Goal: Check status

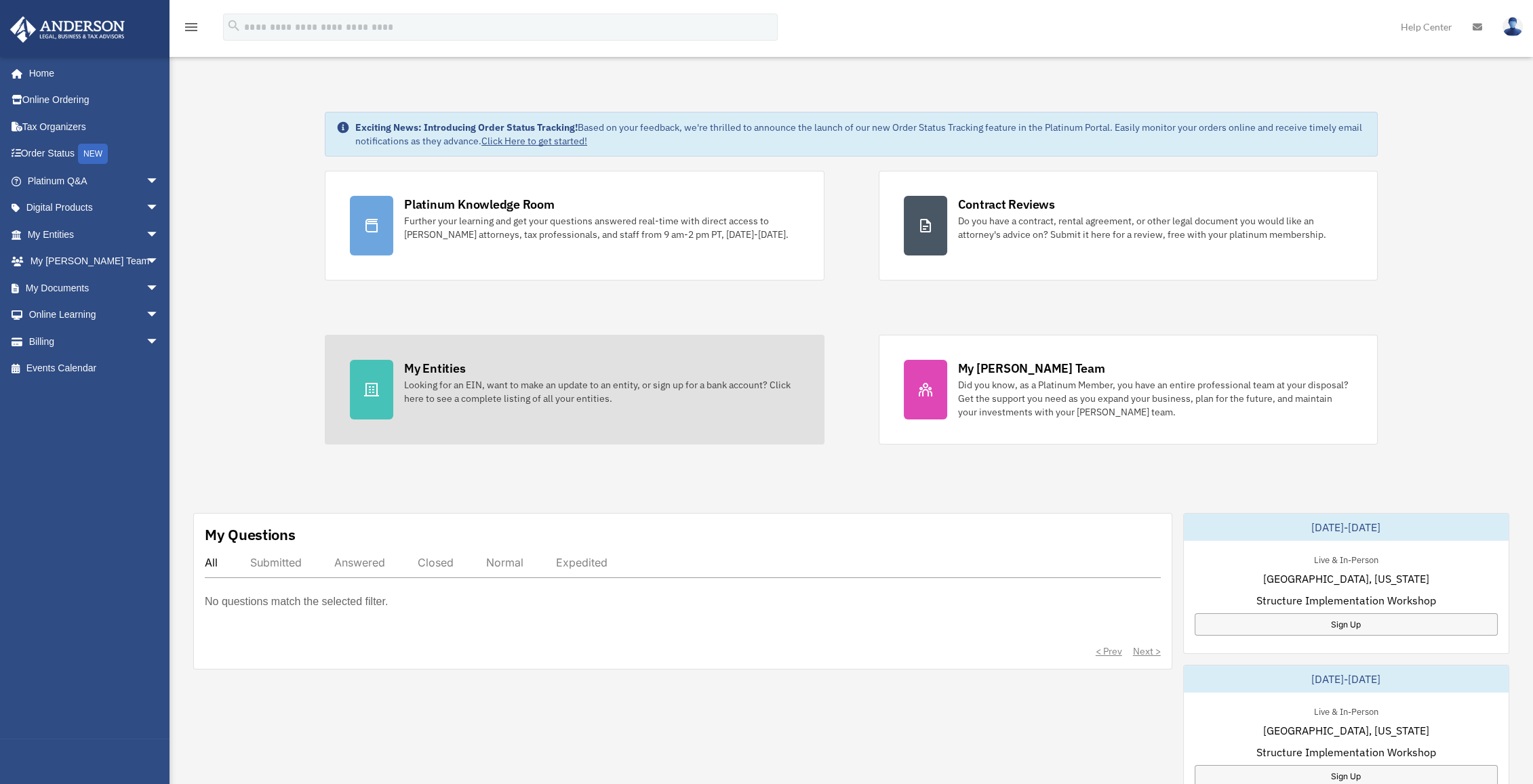
click at [426, 418] on link "My Entities Looking for an EIN, want to make an update to an entity, or sign up…" at bounding box center [574, 389] width 499 height 109
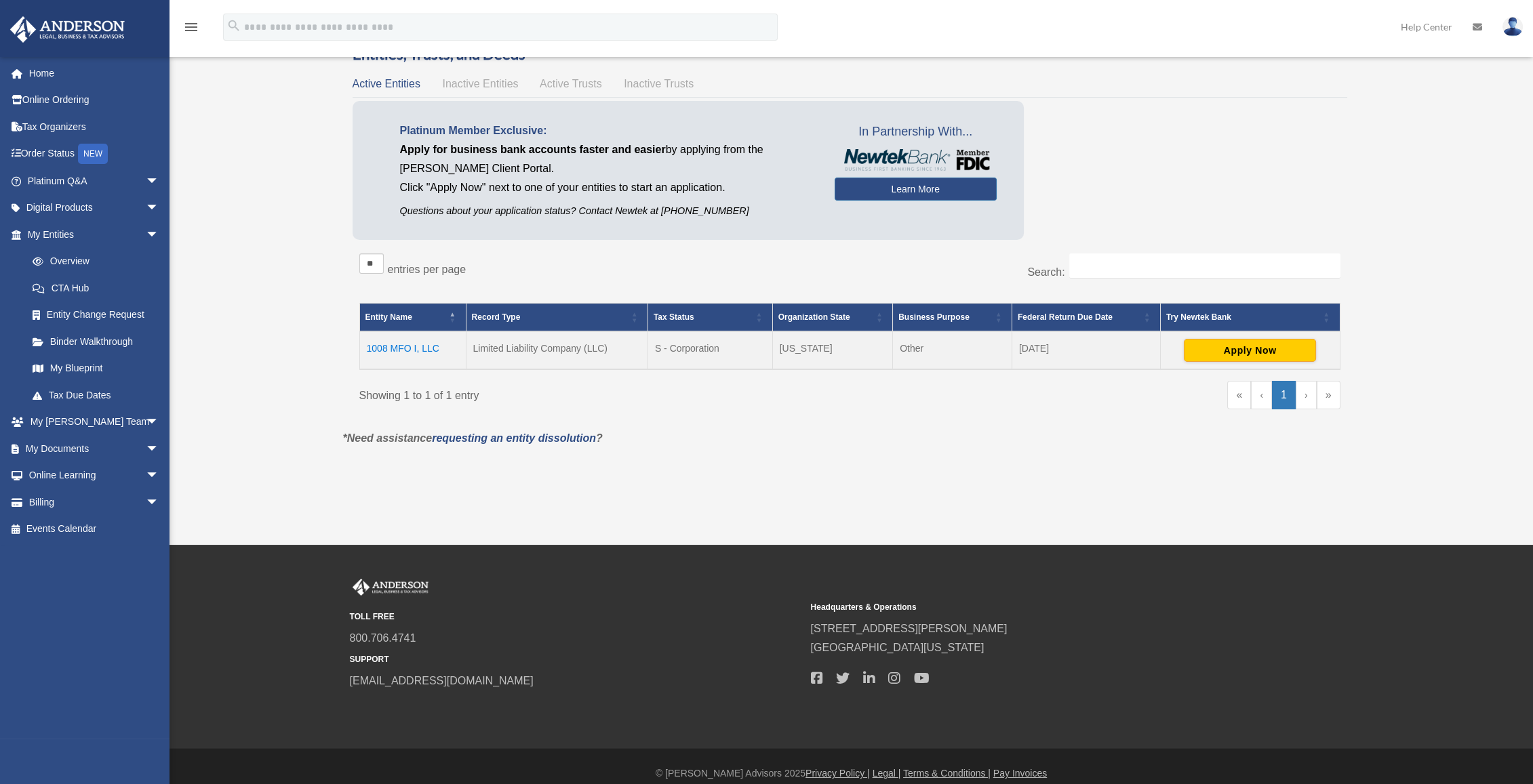
scroll to position [70, 0]
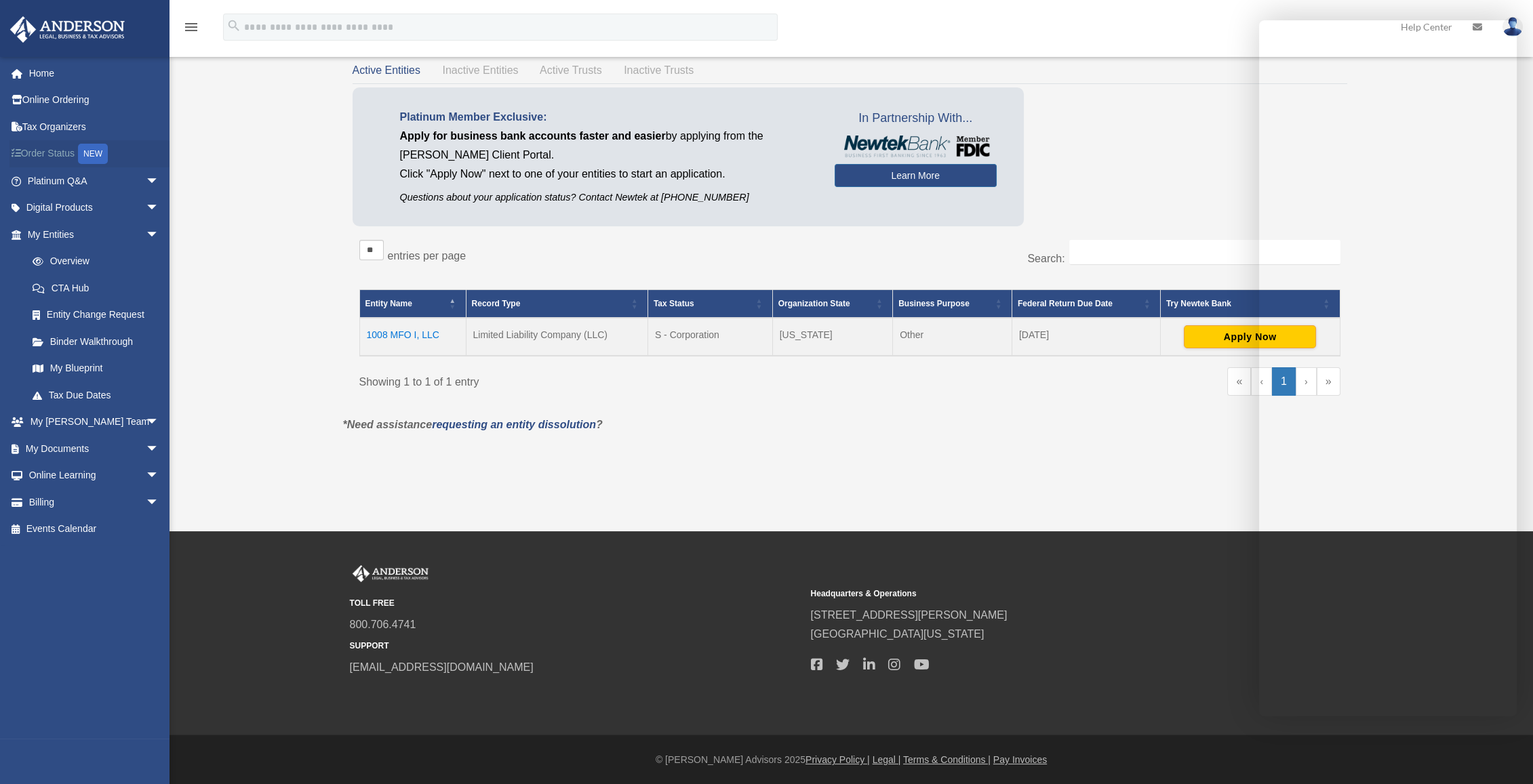
click at [64, 151] on link "Order Status NEW" at bounding box center [95, 154] width 170 height 28
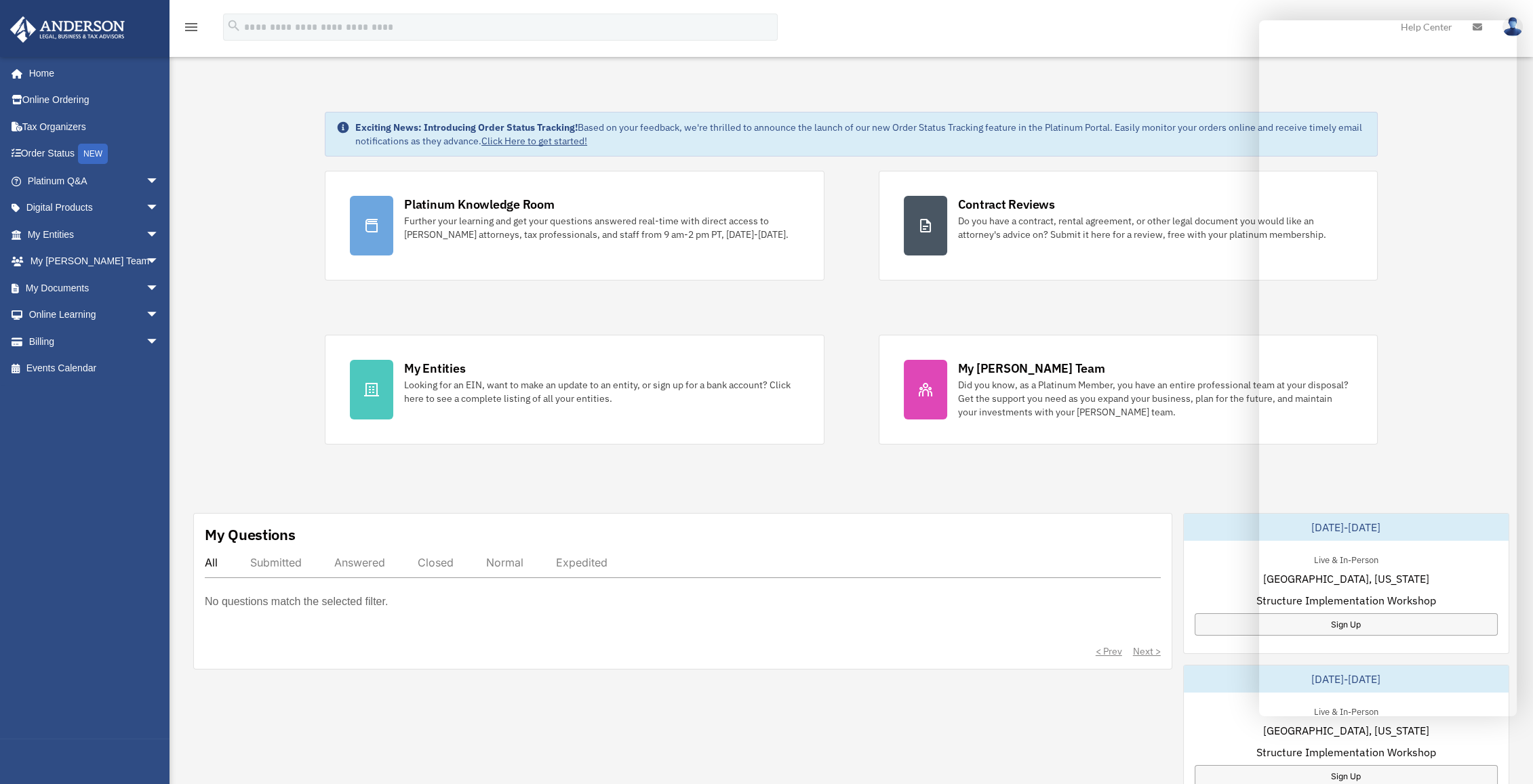
scroll to position [112, 0]
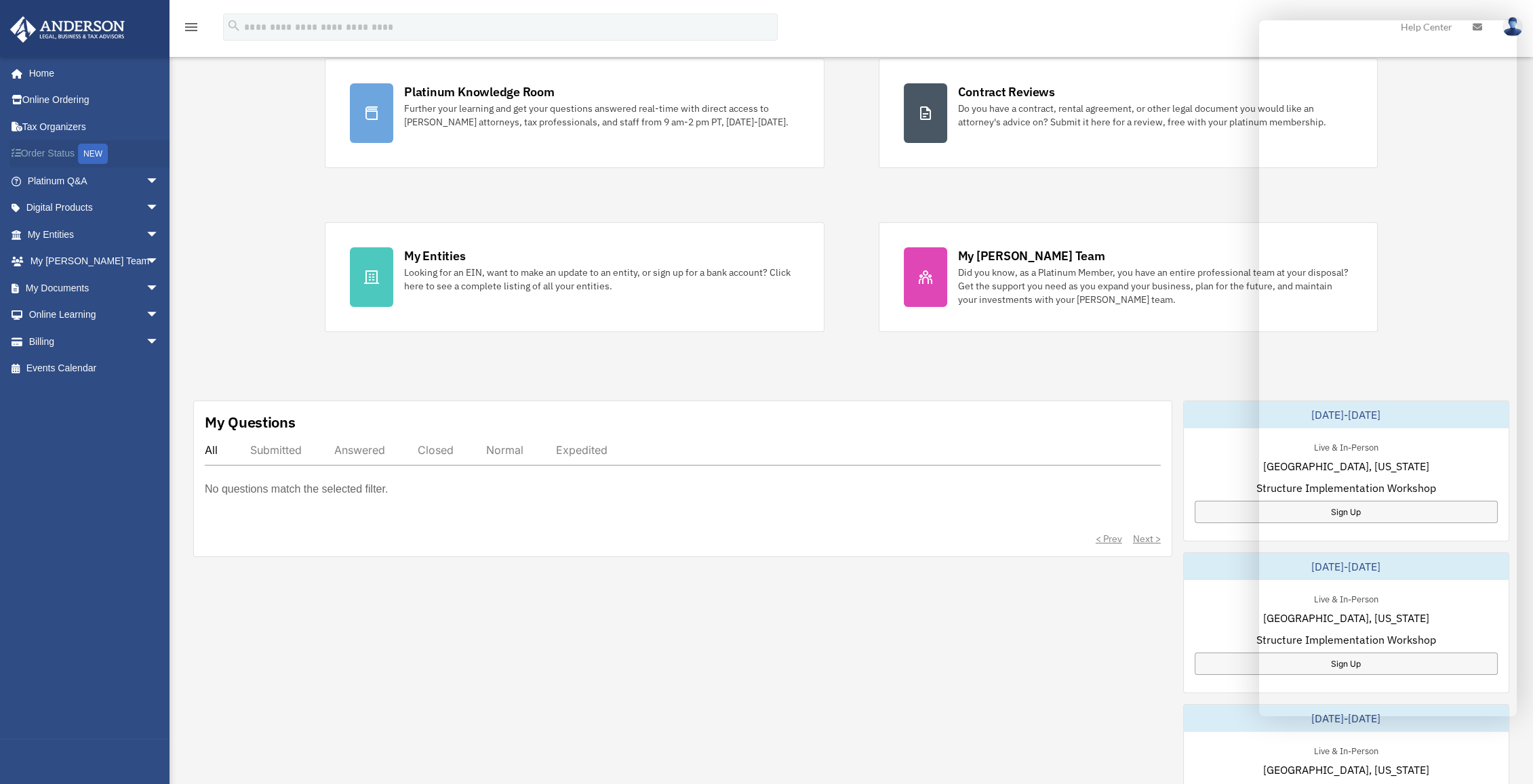
click at [55, 147] on link "Order Status NEW" at bounding box center [95, 154] width 170 height 28
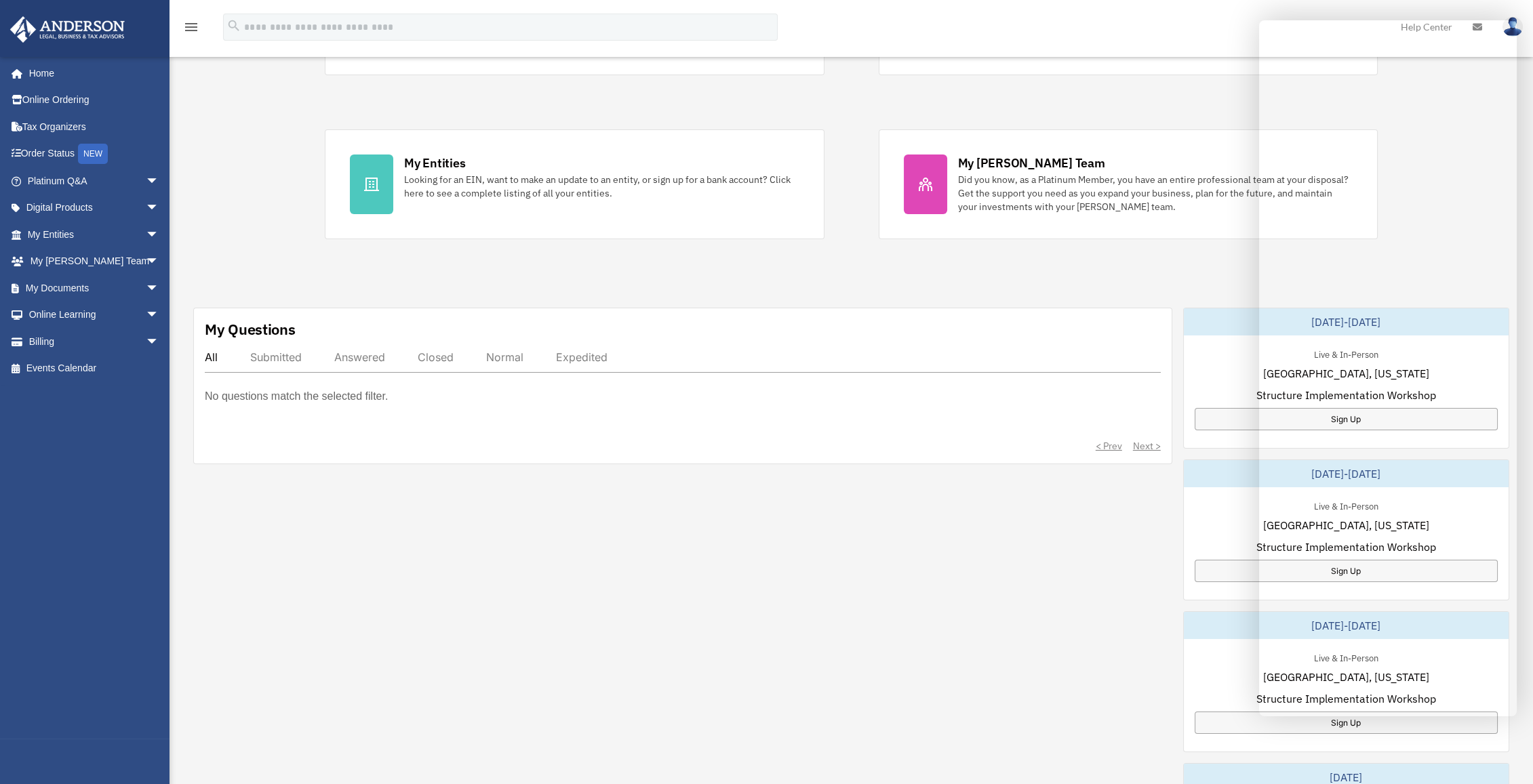
scroll to position [451, 0]
